Goal: Find specific page/section: Find specific page/section

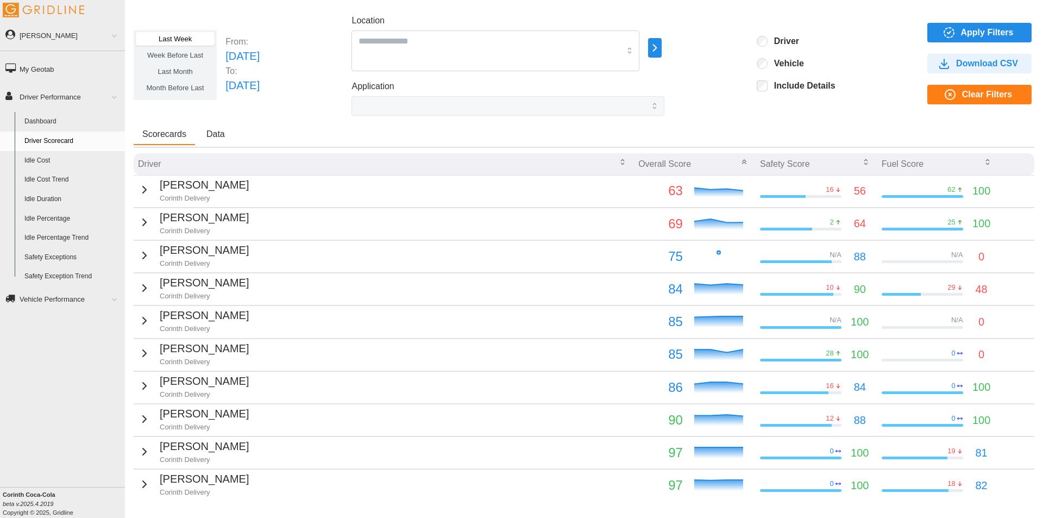
click at [60, 218] on link "Idle Percentage" at bounding box center [72, 219] width 105 height 20
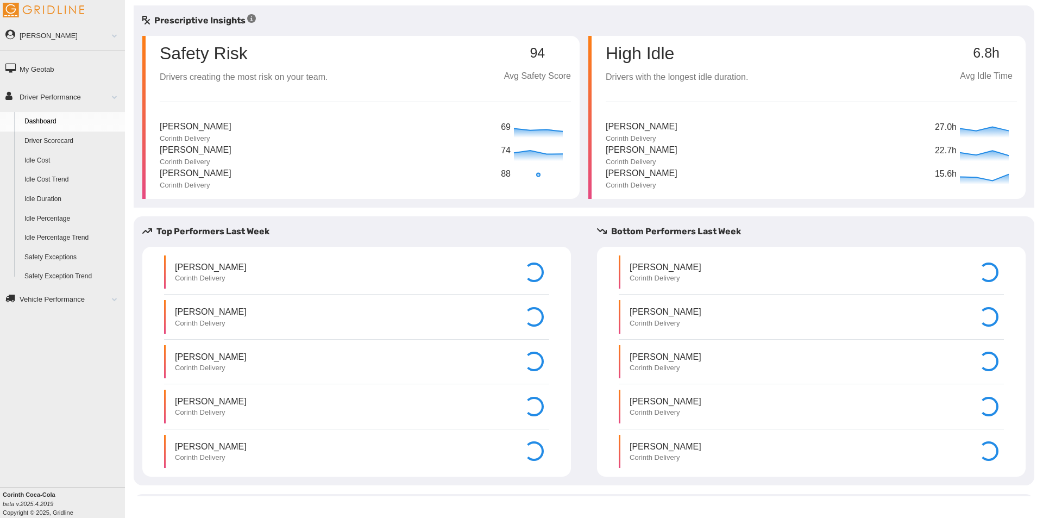
select select "**********"
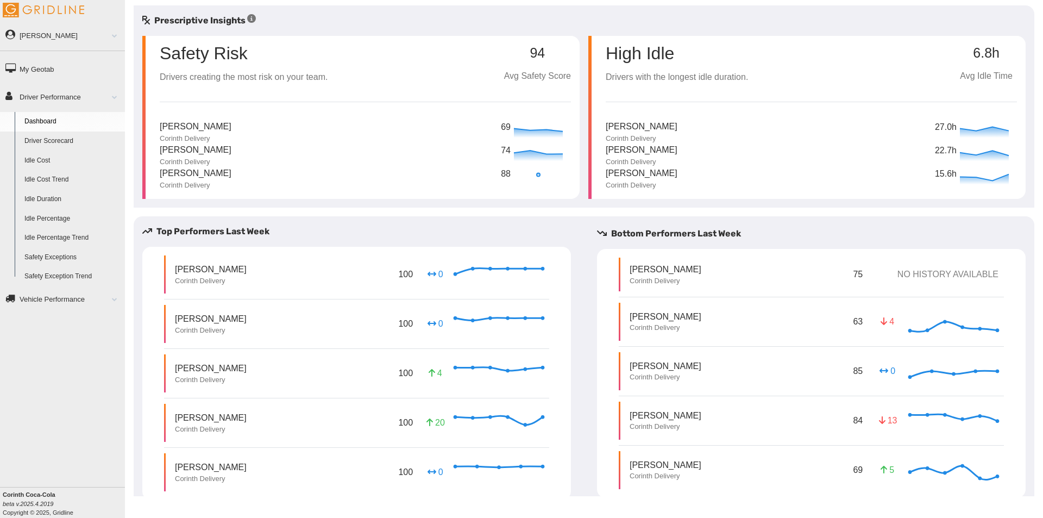
click at [59, 146] on link "Driver Scorecard" at bounding box center [72, 141] width 105 height 20
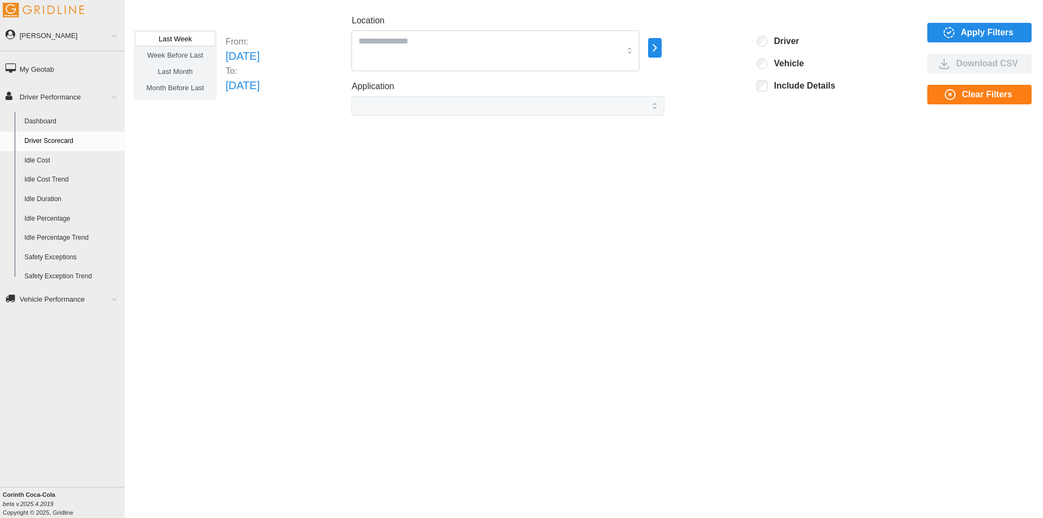
click at [975, 33] on span "Apply Filters" at bounding box center [987, 32] width 53 height 18
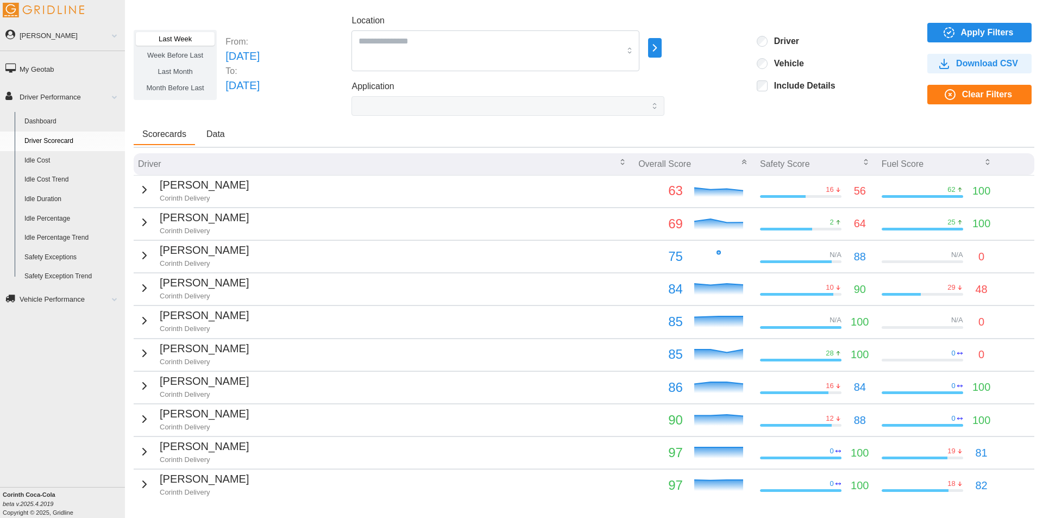
click at [318, 182] on td "Bronson Berryhill Corinth Delivery" at bounding box center [384, 191] width 500 height 32
click at [144, 191] on icon "button" at bounding box center [144, 189] width 13 height 13
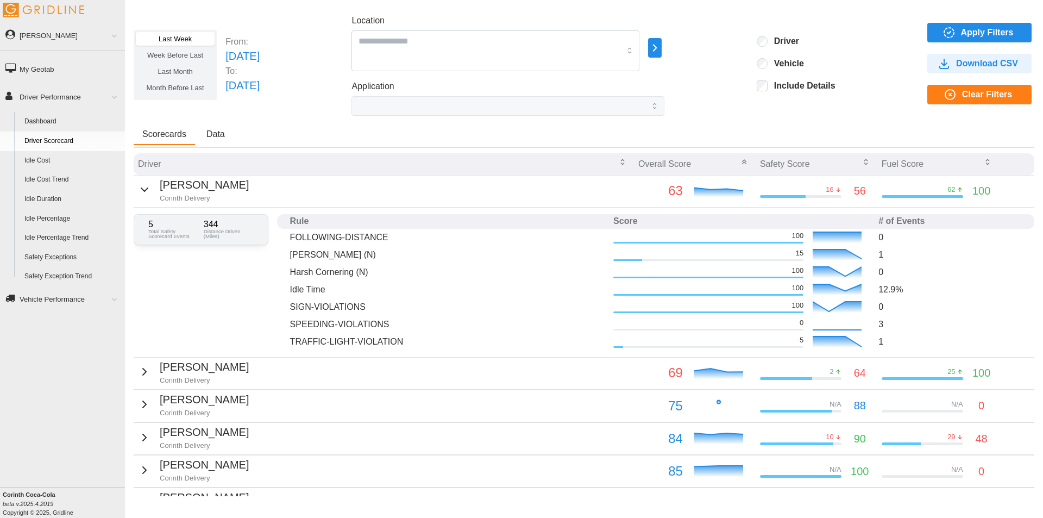
click at [144, 191] on icon "button" at bounding box center [144, 189] width 13 height 13
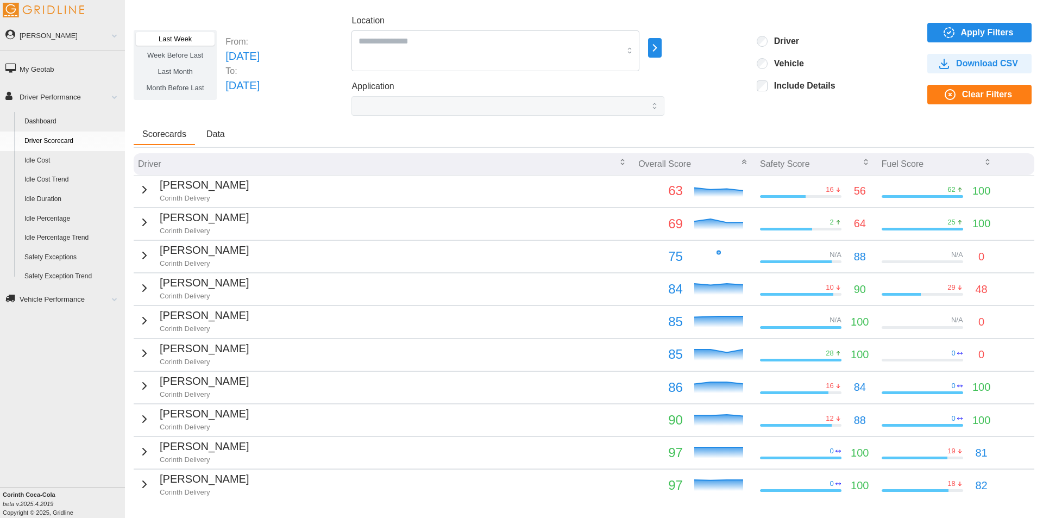
click at [48, 119] on link "Dashboard" at bounding box center [72, 122] width 105 height 20
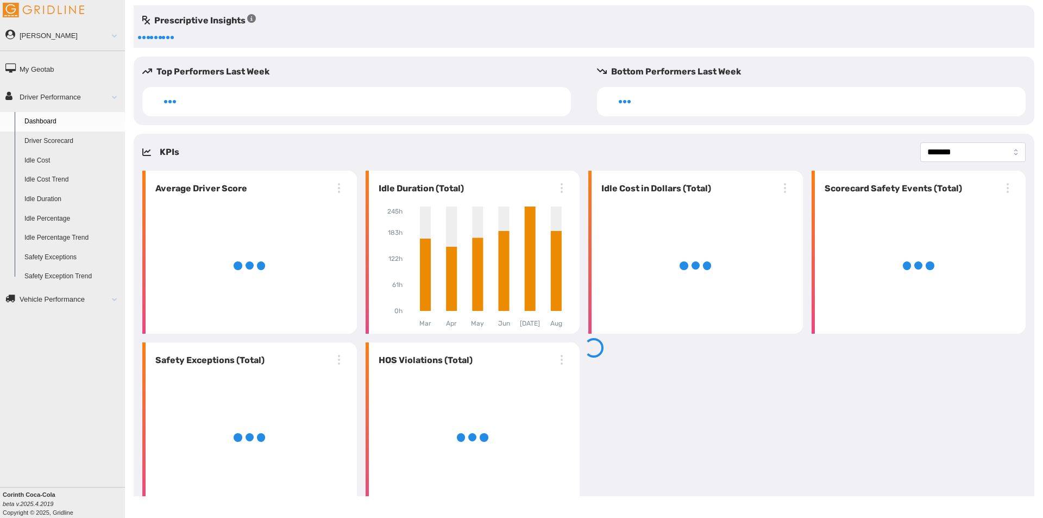
select select "**********"
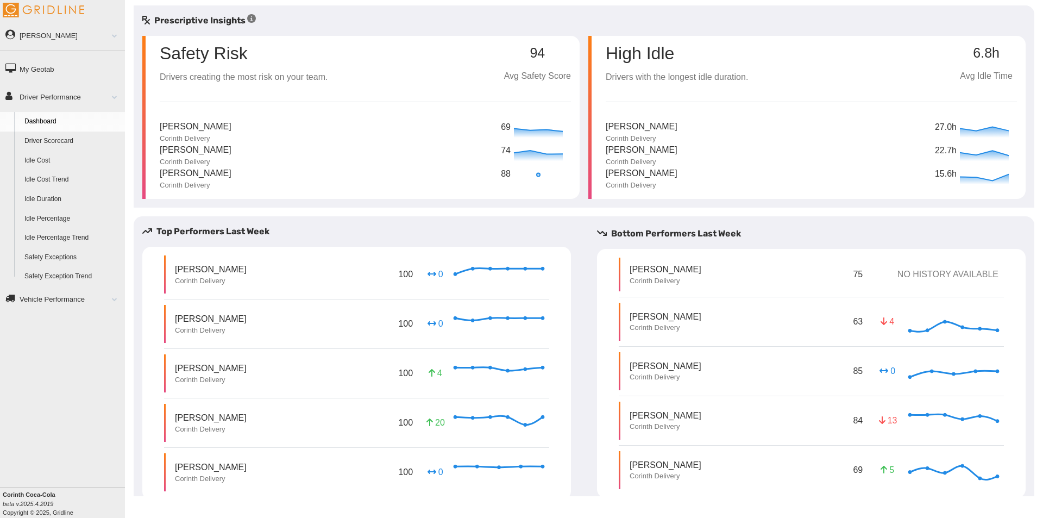
click at [71, 143] on link "Driver Scorecard" at bounding box center [72, 141] width 105 height 20
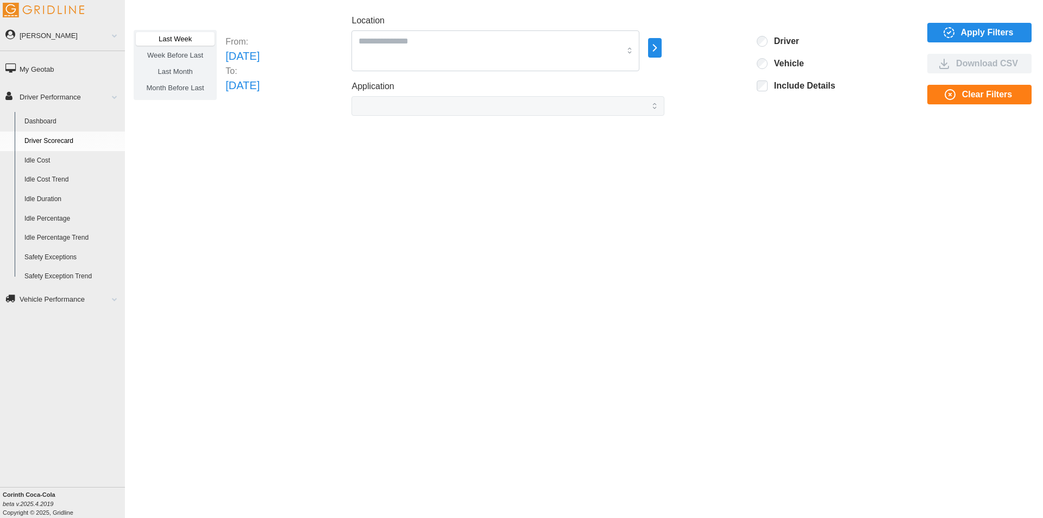
click at [49, 220] on link "Idle Percentage" at bounding box center [72, 219] width 105 height 20
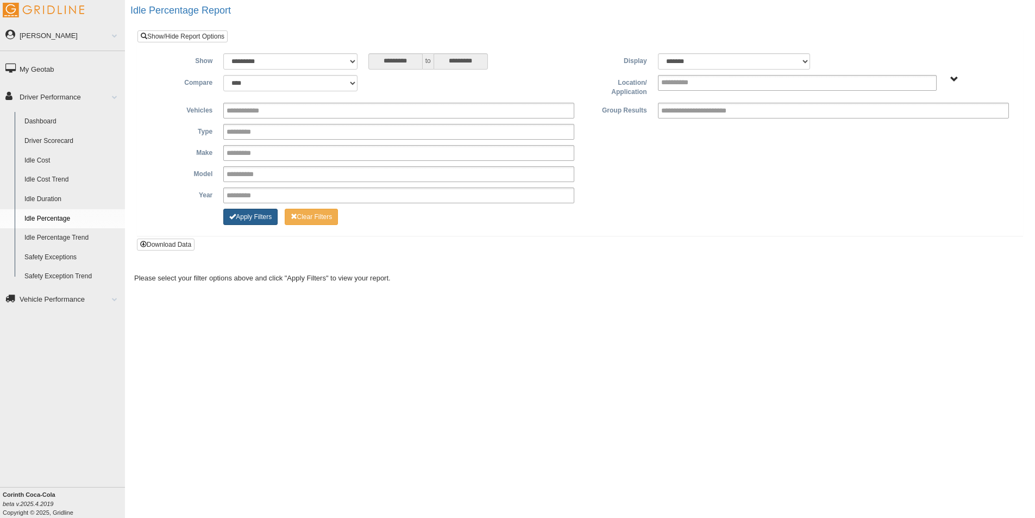
click at [255, 219] on button "Apply Filters" at bounding box center [250, 217] width 54 height 16
